Goal: Transaction & Acquisition: Purchase product/service

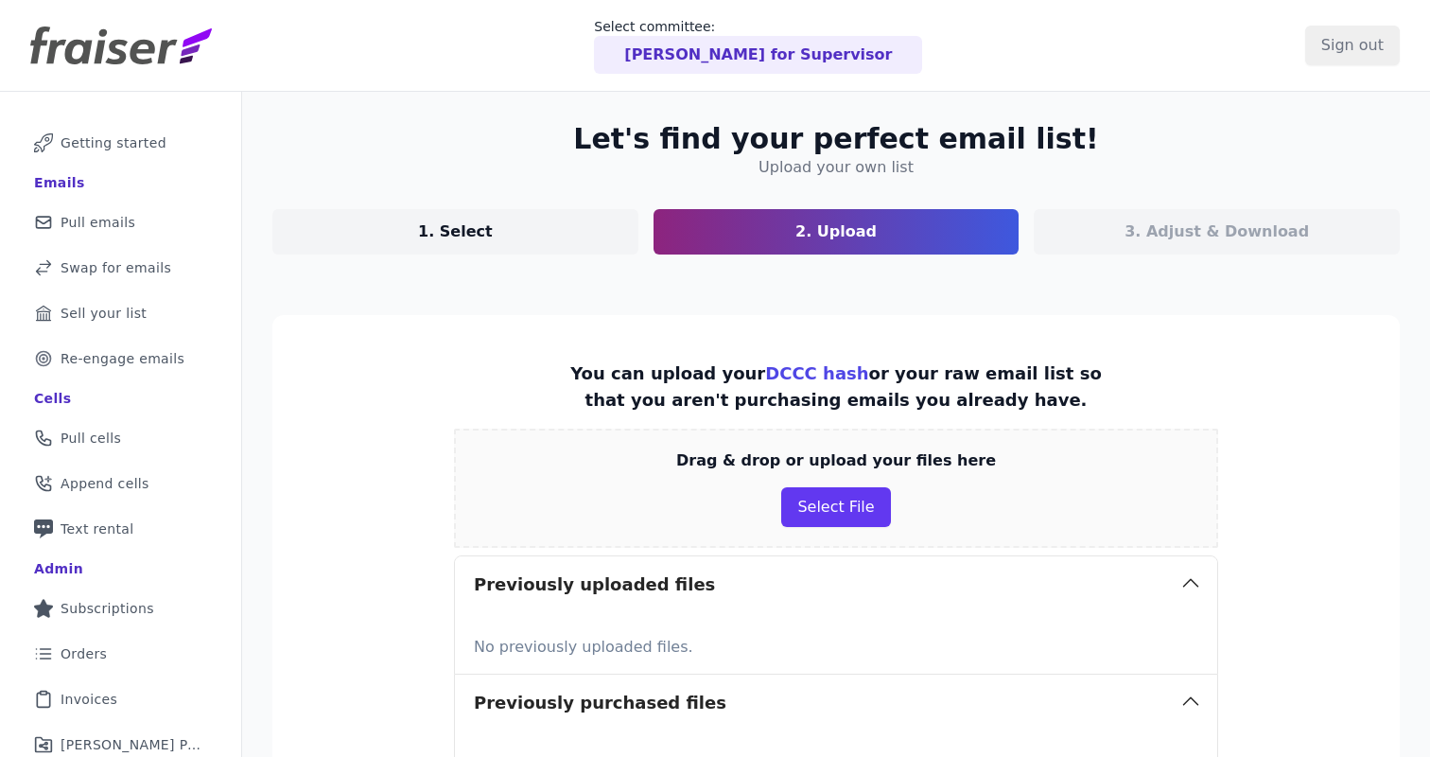
click at [779, 58] on p "[PERSON_NAME] for Supervisor" at bounding box center [758, 55] width 268 height 23
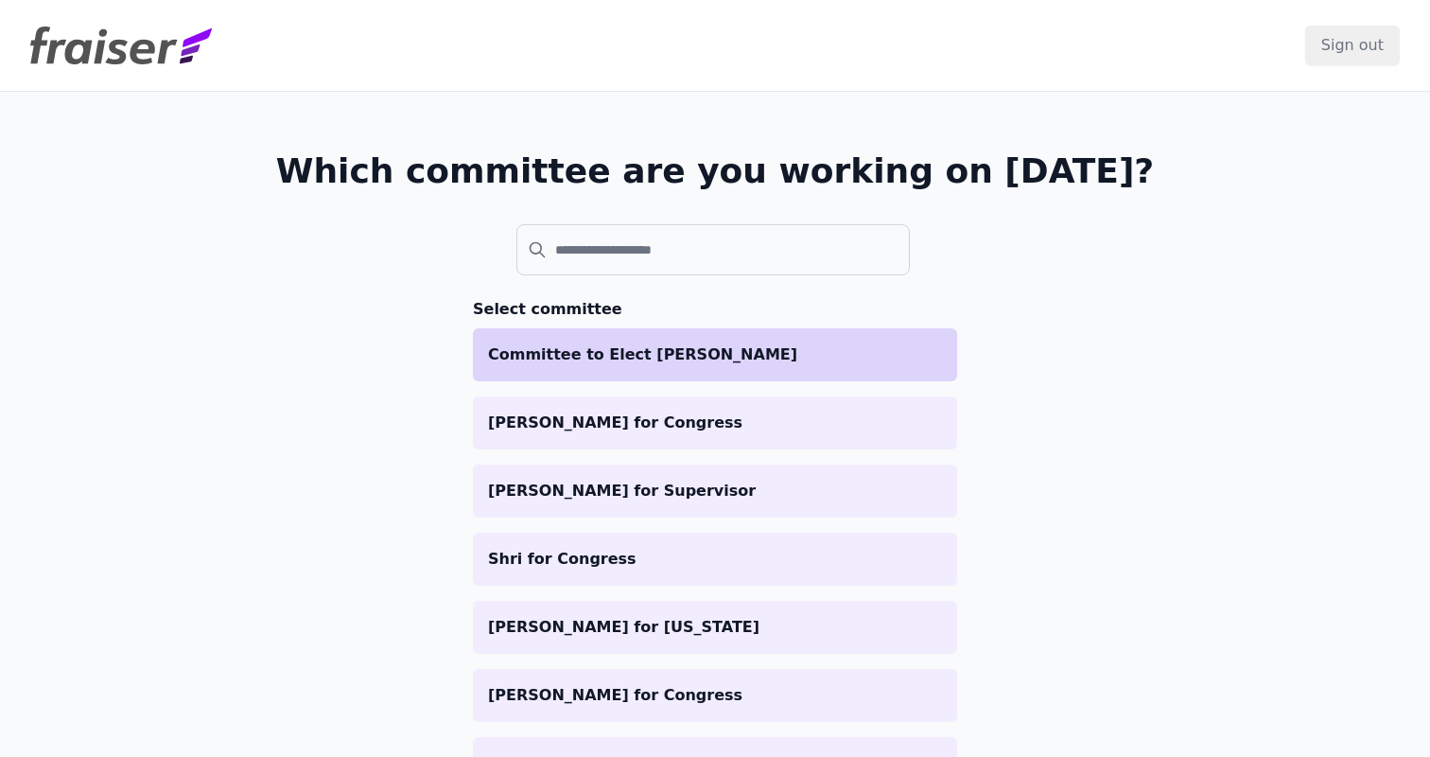
click at [606, 365] on p "Committee to Elect Zach Conine" at bounding box center [715, 354] width 454 height 23
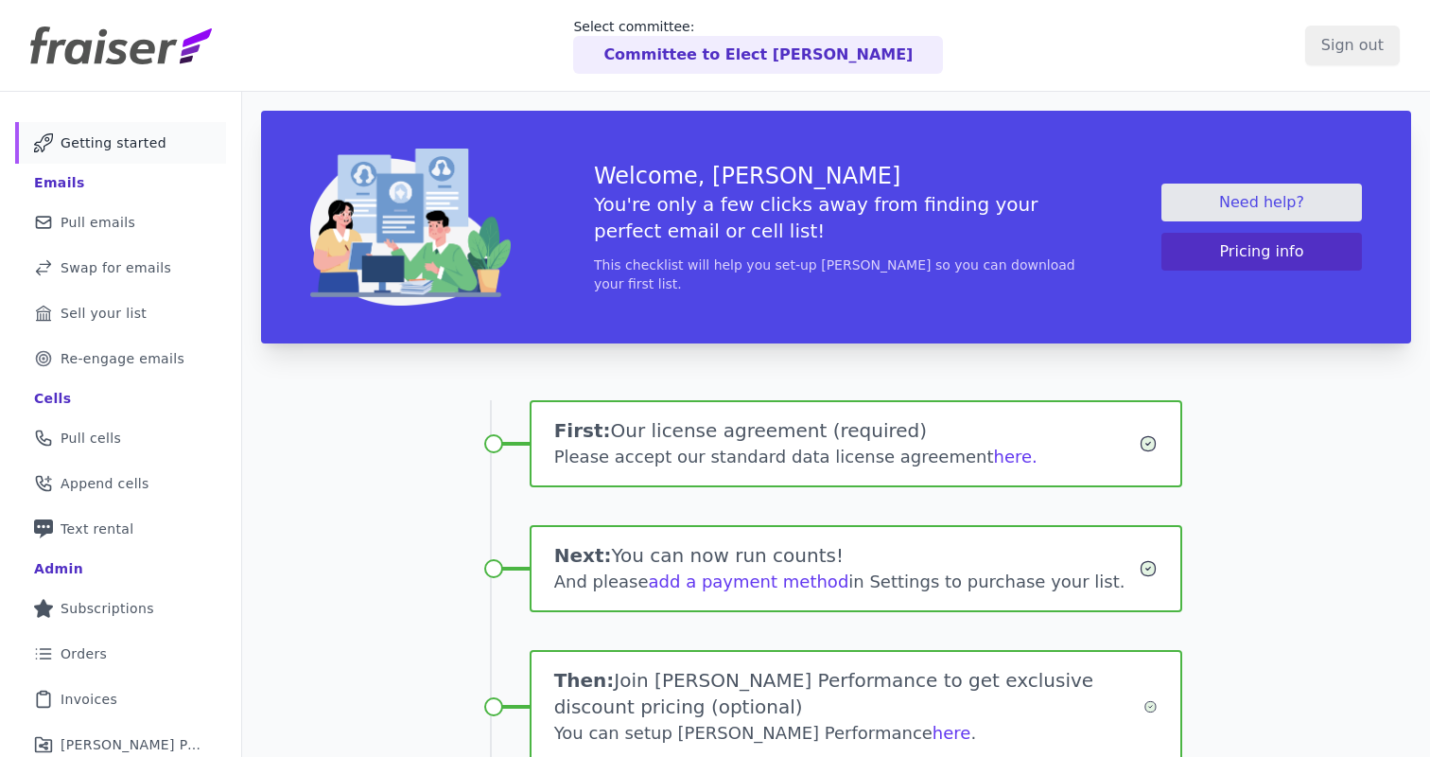
scroll to position [207, 0]
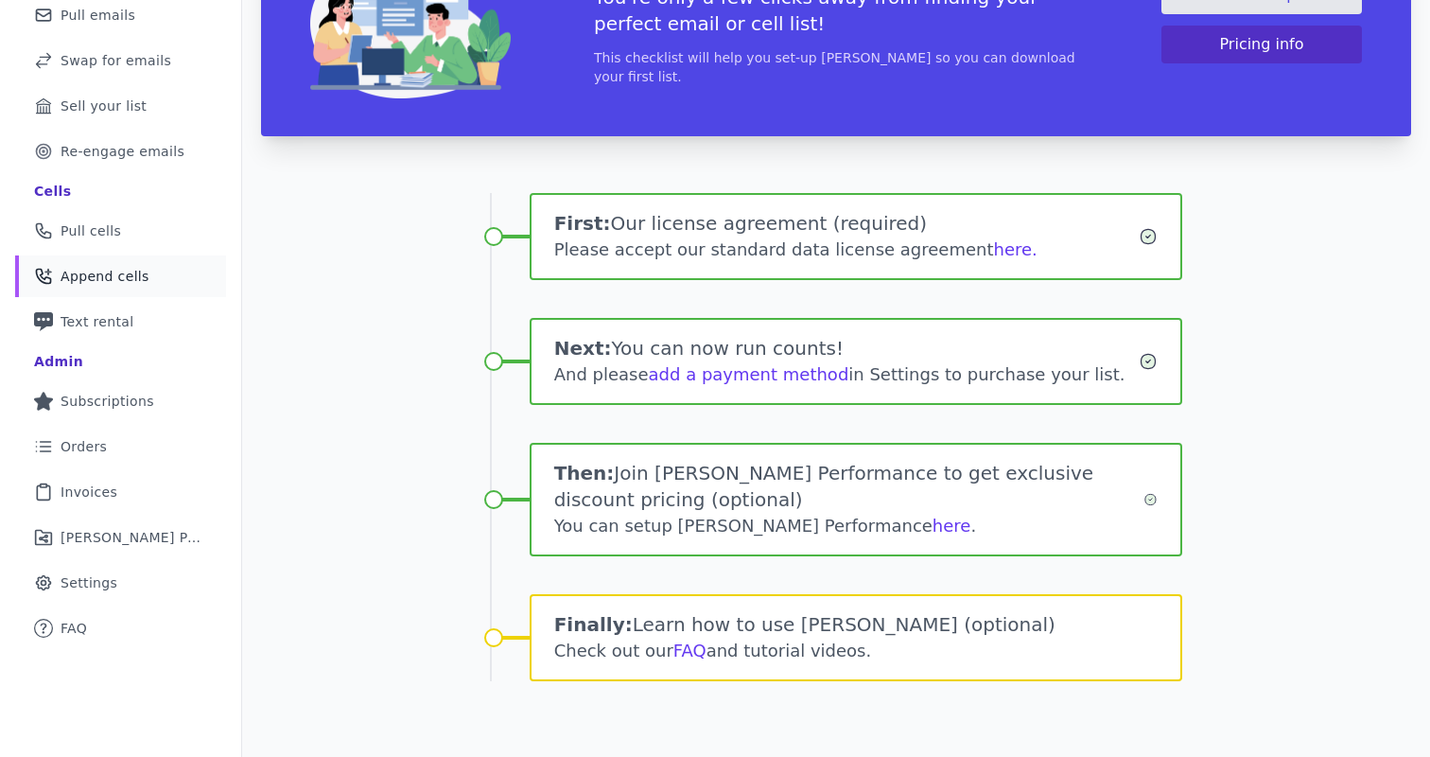
click at [104, 268] on span "Append cells" at bounding box center [105, 276] width 89 height 19
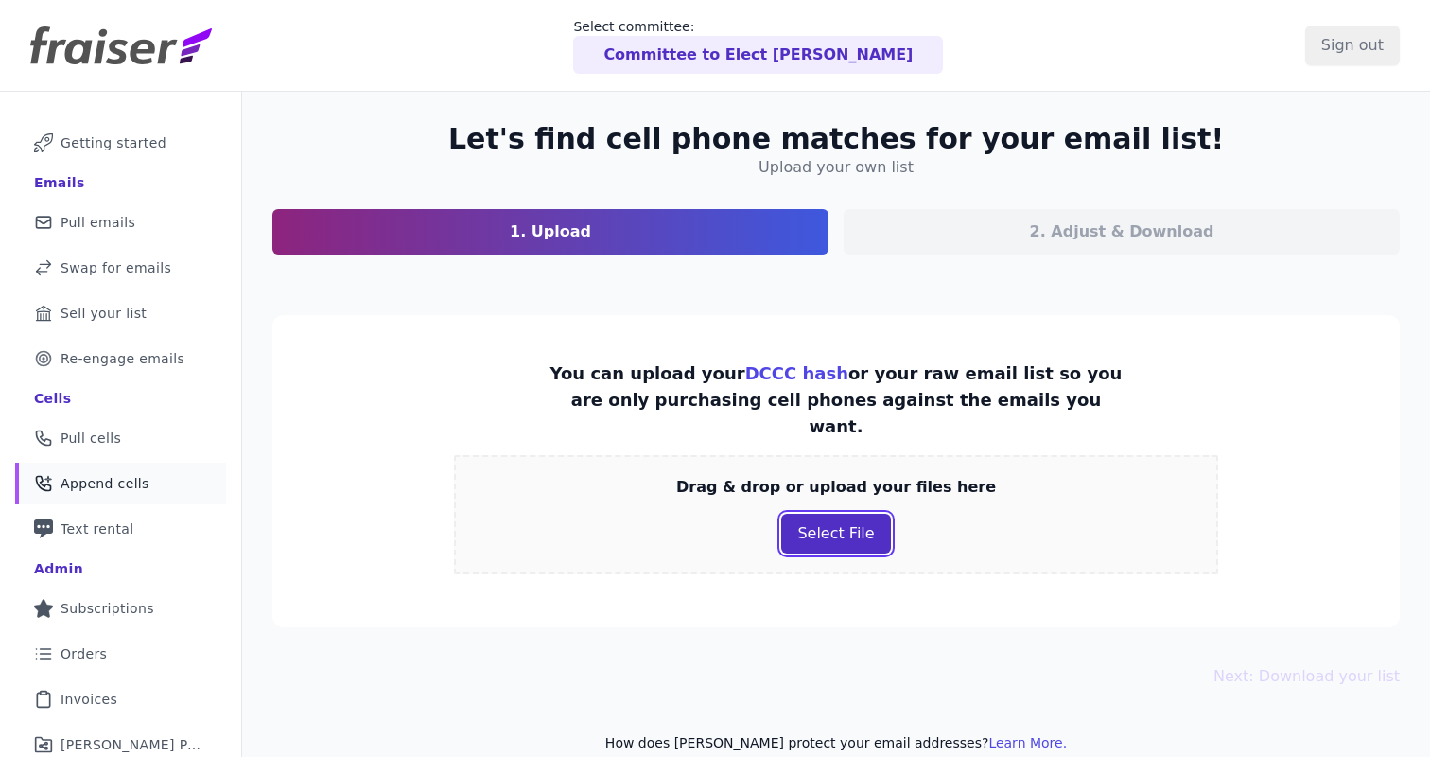
click at [836, 514] on button "Select File" at bounding box center [835, 534] width 109 height 40
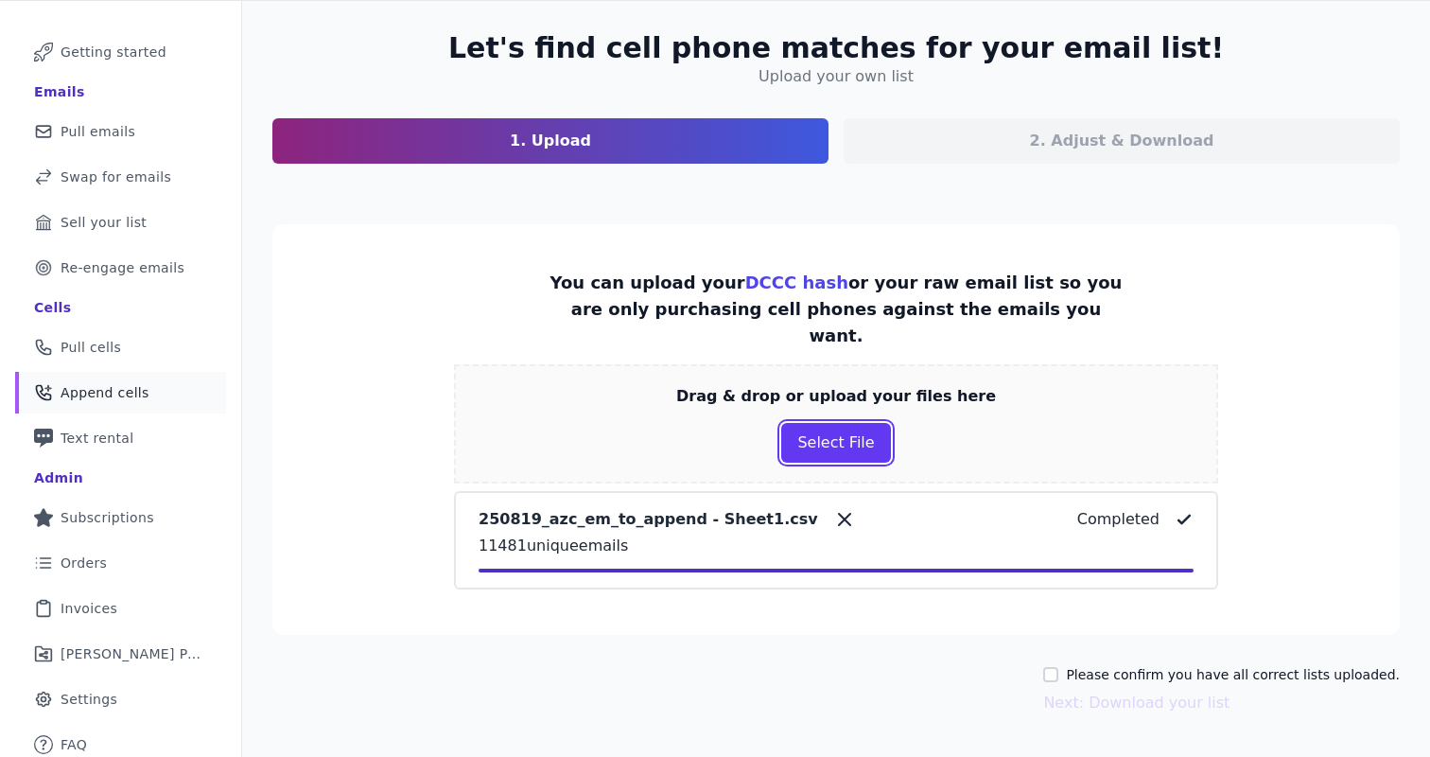
scroll to position [116, 0]
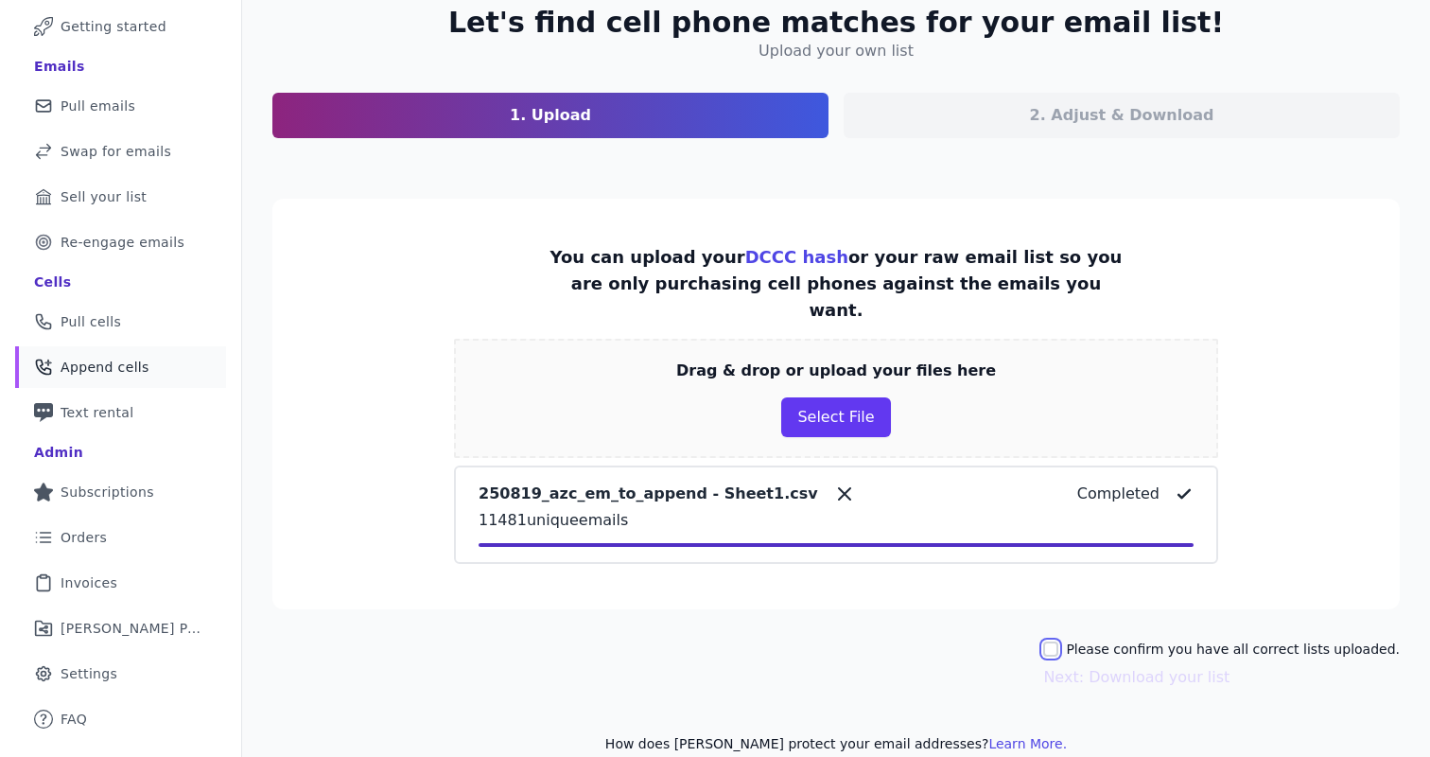
click at [1059, 641] on input "Please confirm you have all correct lists uploaded." at bounding box center [1051, 648] width 15 height 15
checkbox input "true"
click at [1135, 666] on button "Next: Download your list" at bounding box center [1137, 677] width 186 height 23
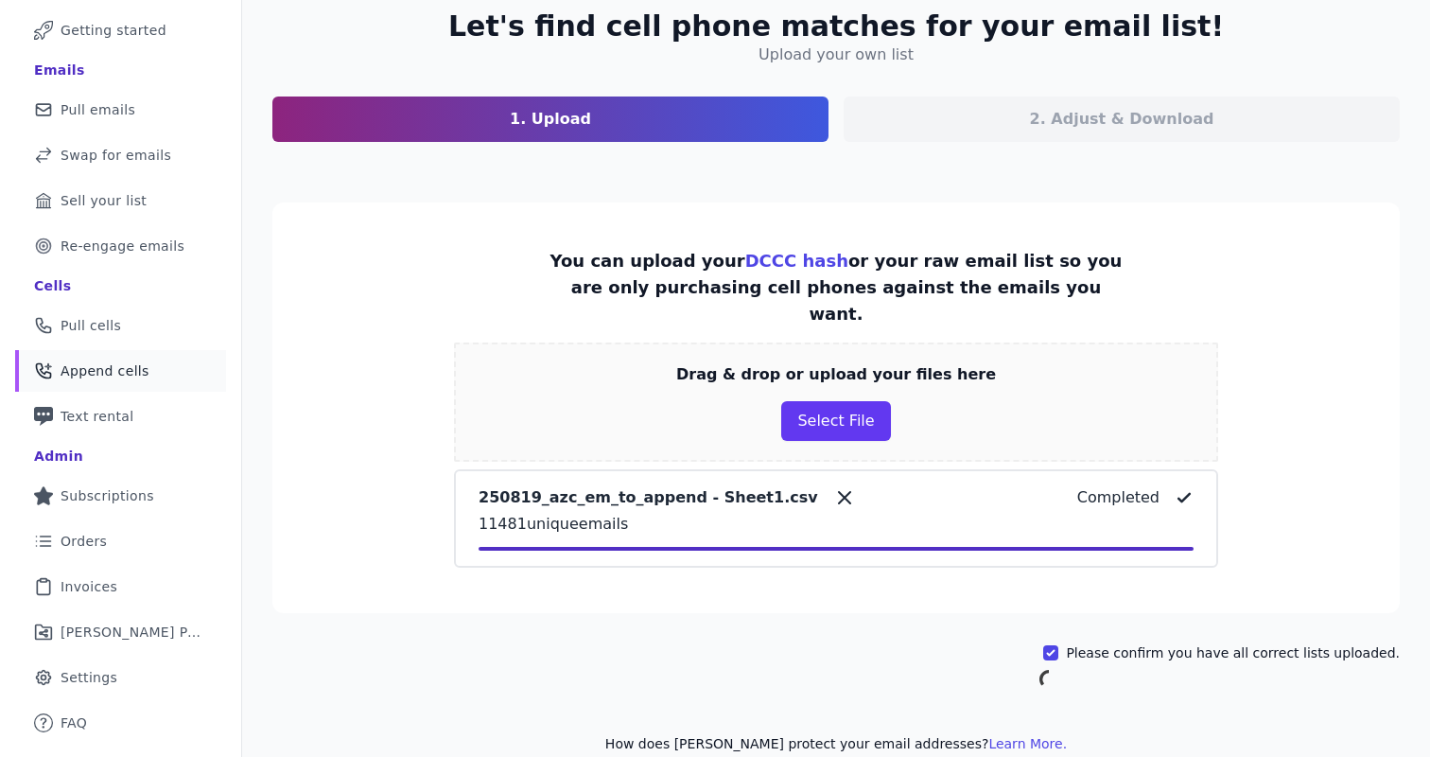
scroll to position [99, 0]
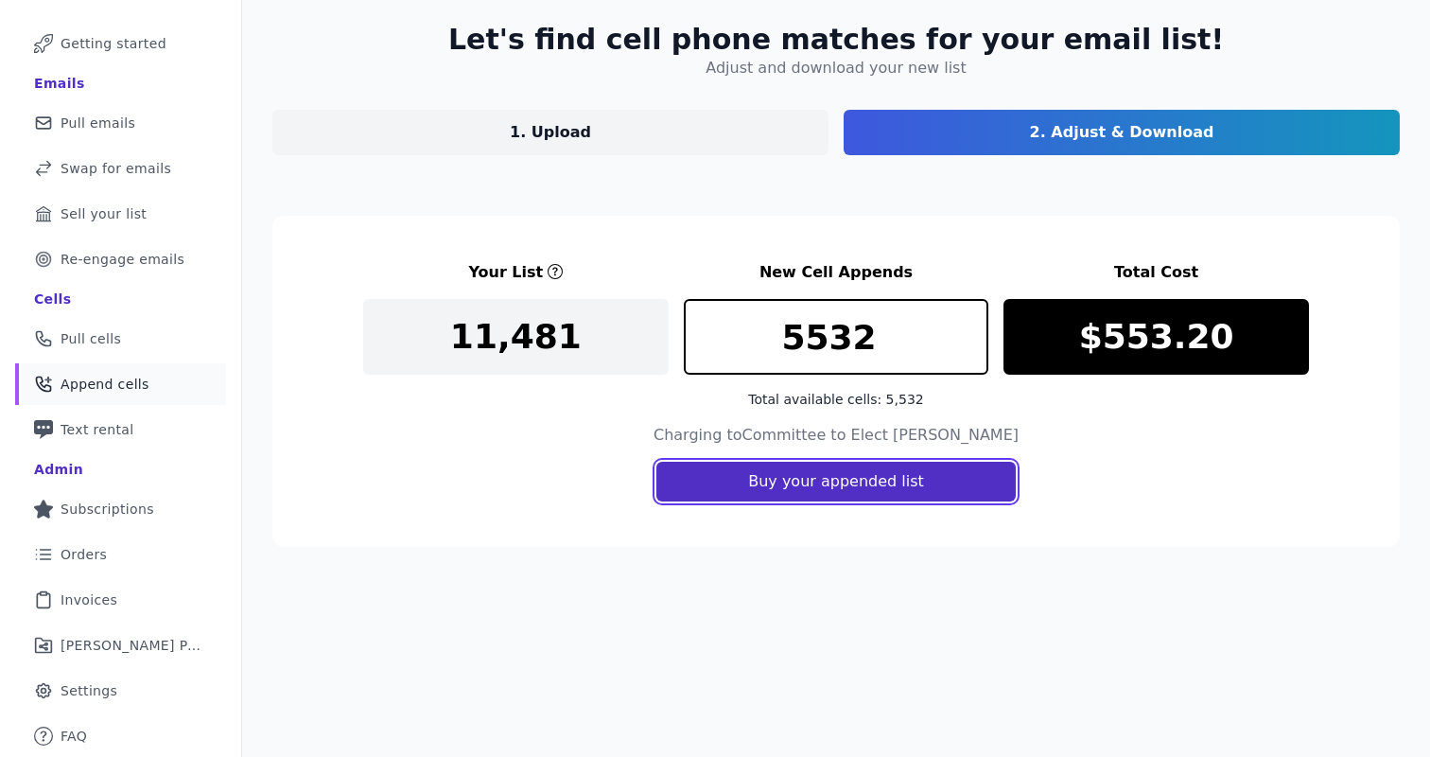
click at [826, 476] on button "Buy your appended list" at bounding box center [837, 482] width 360 height 40
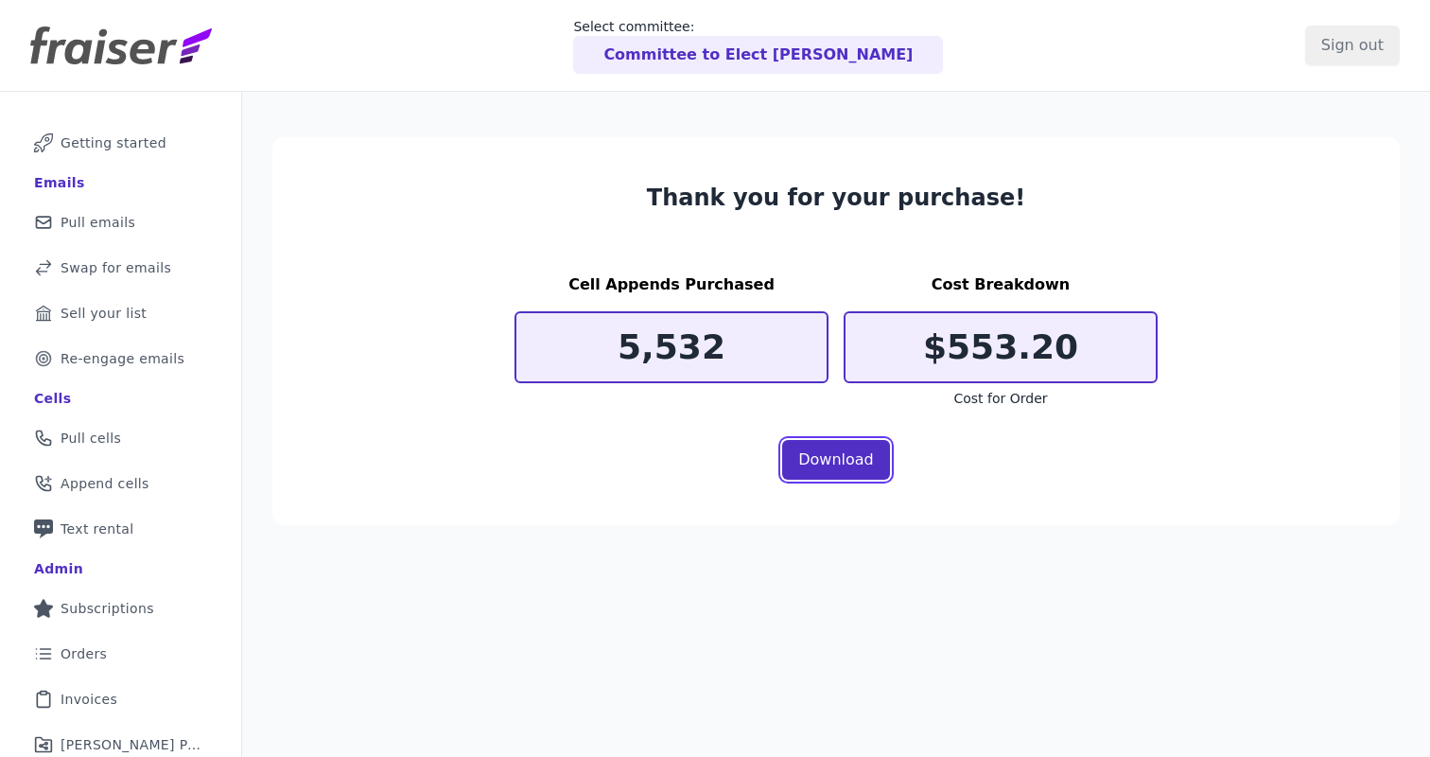
click at [830, 447] on link "Download" at bounding box center [836, 460] width 108 height 40
